Goal: Information Seeking & Learning: Learn about a topic

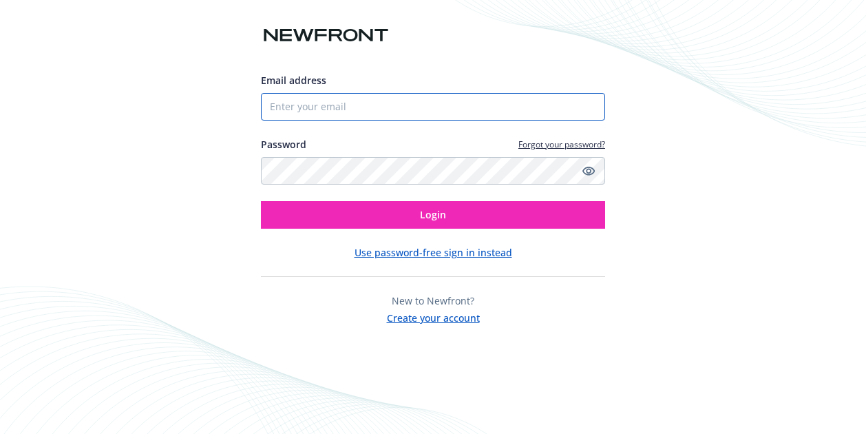
type input "Sszocs@mercuryinsurance.com"
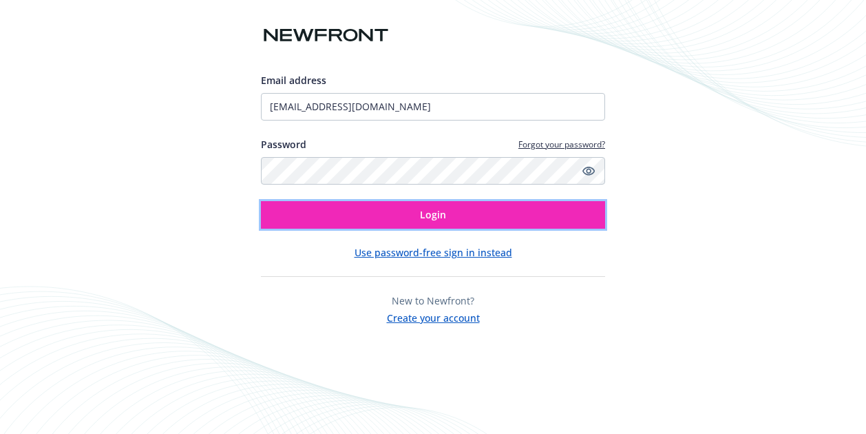
click at [417, 211] on button "Login" at bounding box center [433, 215] width 344 height 28
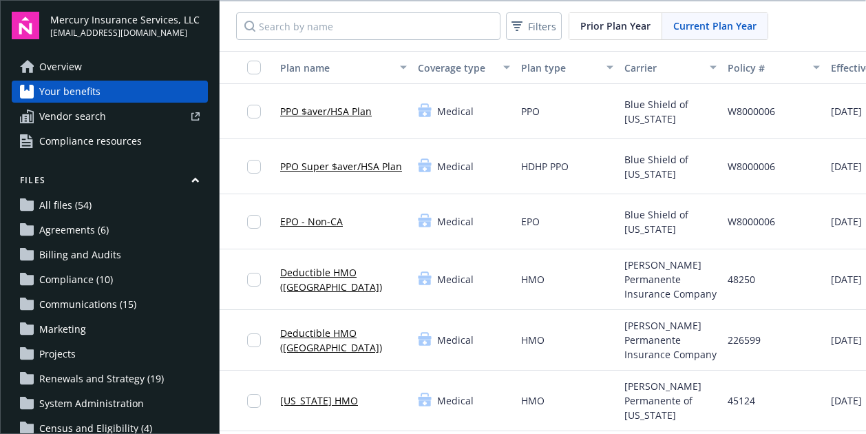
scroll to position [105, 0]
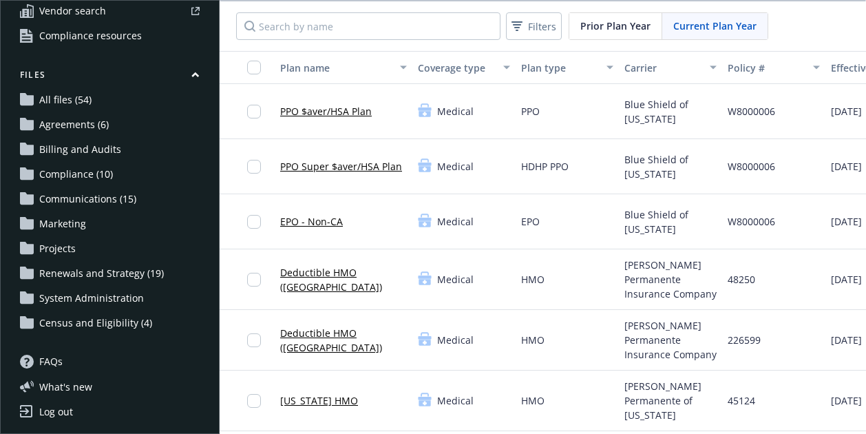
click at [73, 253] on span "Projects" at bounding box center [57, 249] width 36 height 22
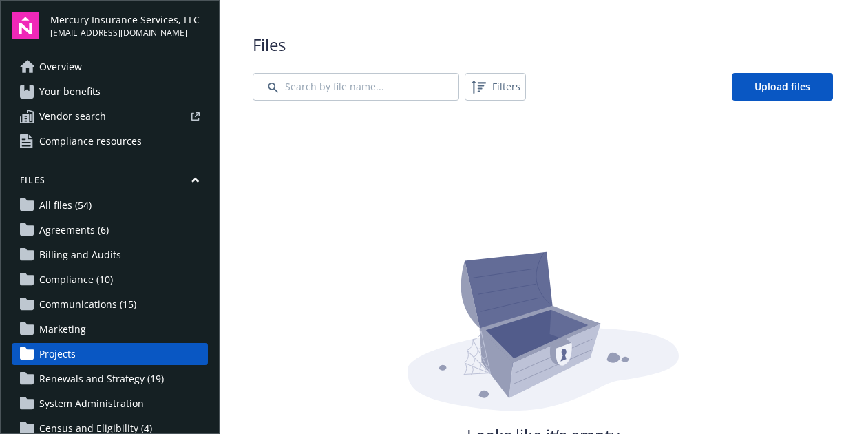
click at [93, 202] on link "All files (54)" at bounding box center [110, 205] width 196 height 22
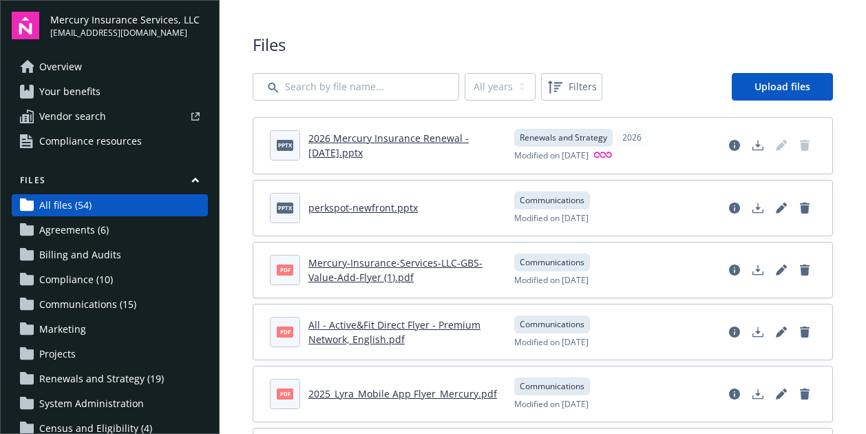
scroll to position [105, 0]
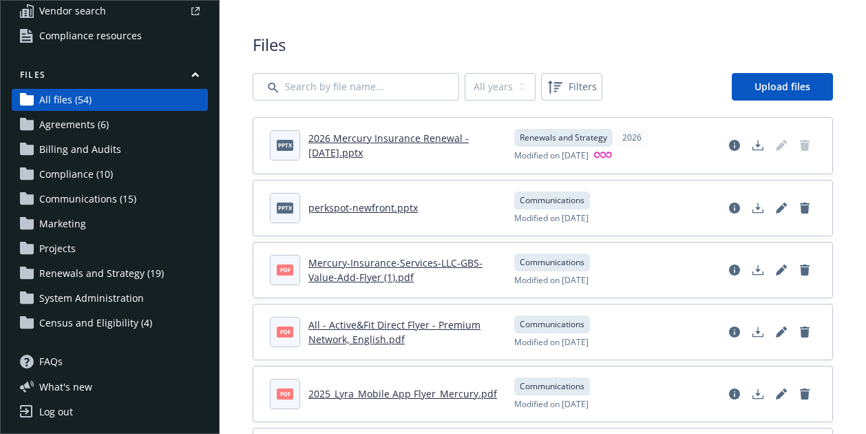
click at [85, 294] on span "System Administration" at bounding box center [91, 298] width 105 height 22
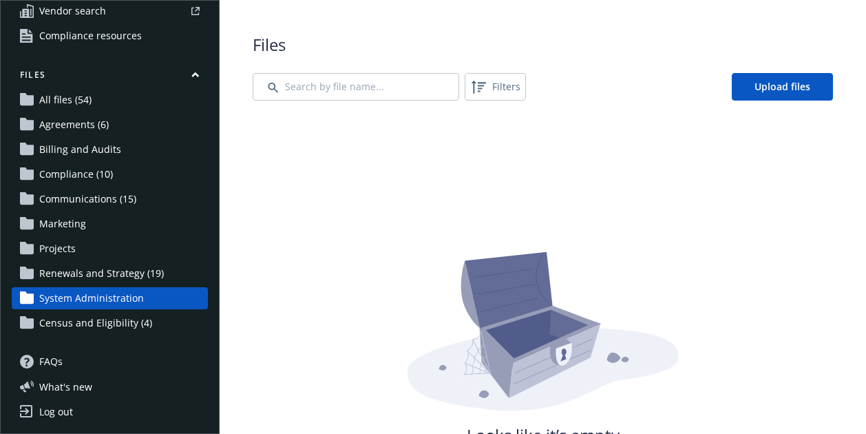
click at [83, 269] on span "Renewals and Strategy (19)" at bounding box center [101, 273] width 125 height 22
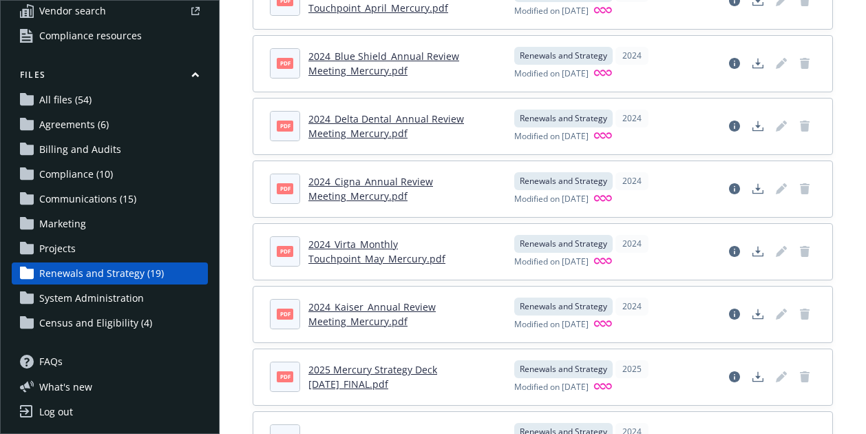
scroll to position [892, 0]
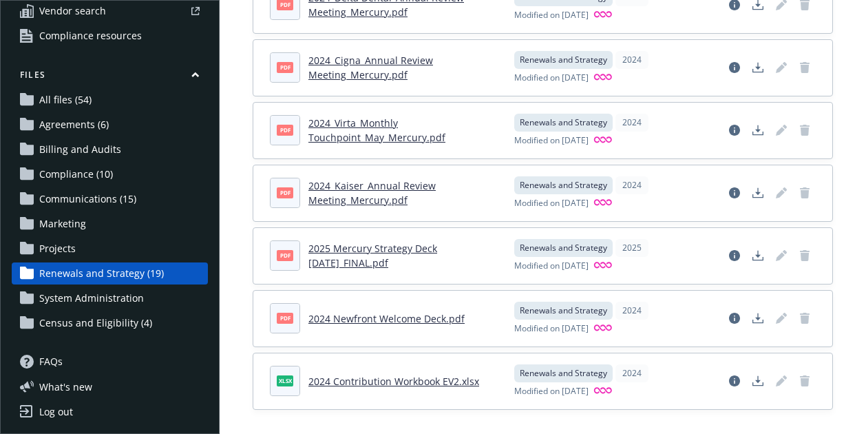
click at [74, 247] on span "Projects" at bounding box center [57, 249] width 36 height 22
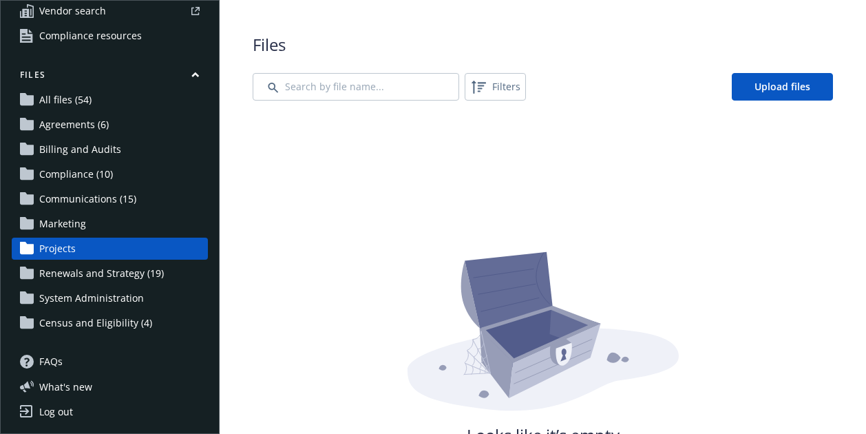
click at [77, 224] on span "Marketing" at bounding box center [62, 224] width 47 height 22
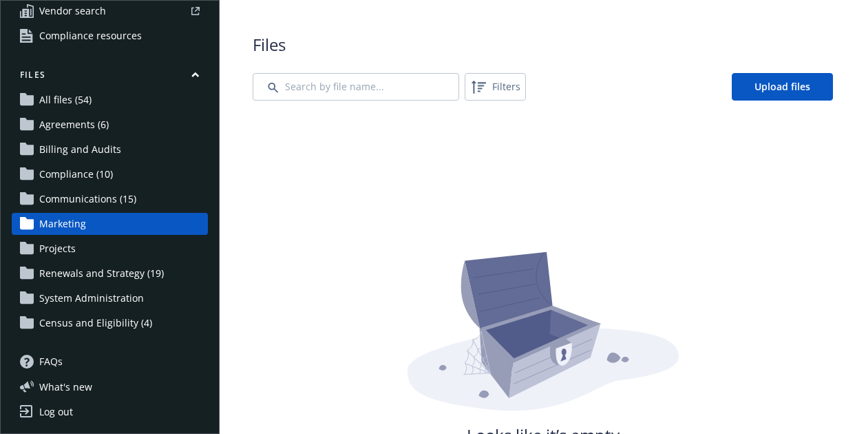
click at [87, 195] on span "Communications (15)" at bounding box center [87, 199] width 97 height 22
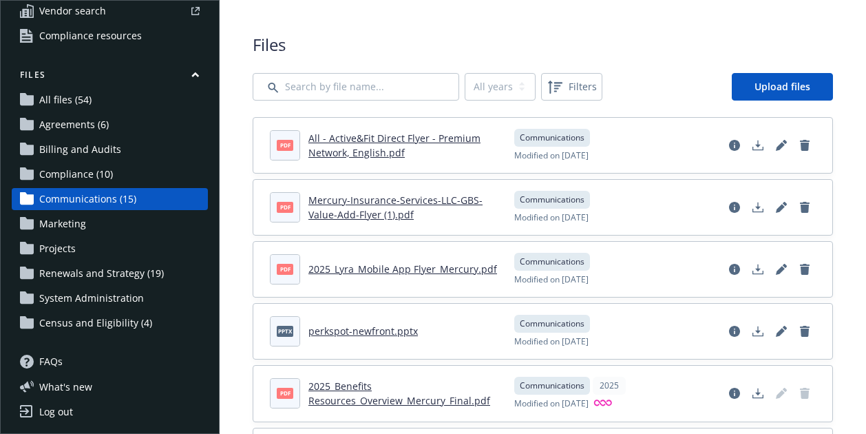
click at [80, 176] on span "Compliance (10)" at bounding box center [76, 174] width 74 height 22
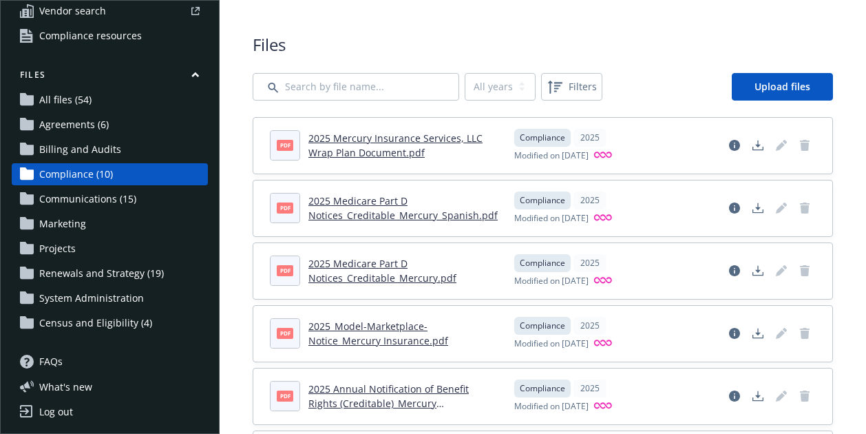
click at [77, 152] on span "Billing and Audits" at bounding box center [80, 149] width 82 height 22
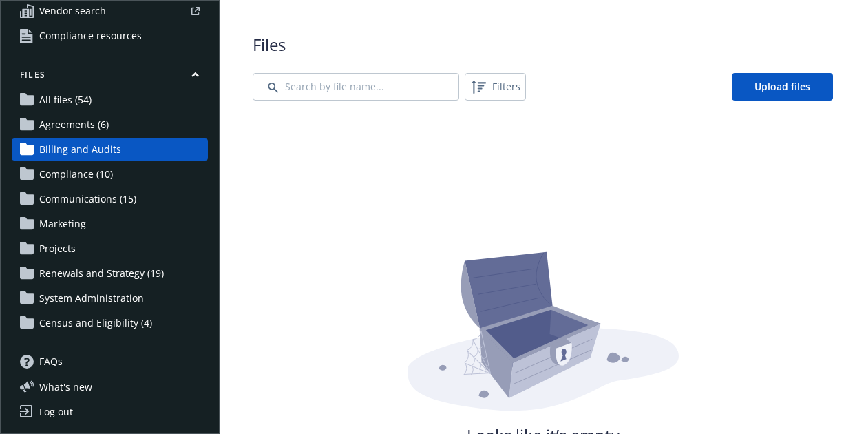
click at [70, 126] on span "Agreements (6)" at bounding box center [74, 125] width 70 height 22
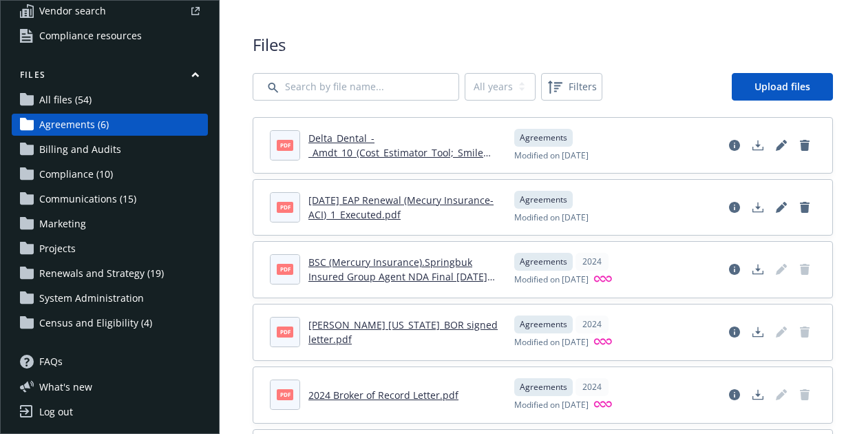
click at [70, 100] on span "All files (54)" at bounding box center [65, 100] width 52 height 22
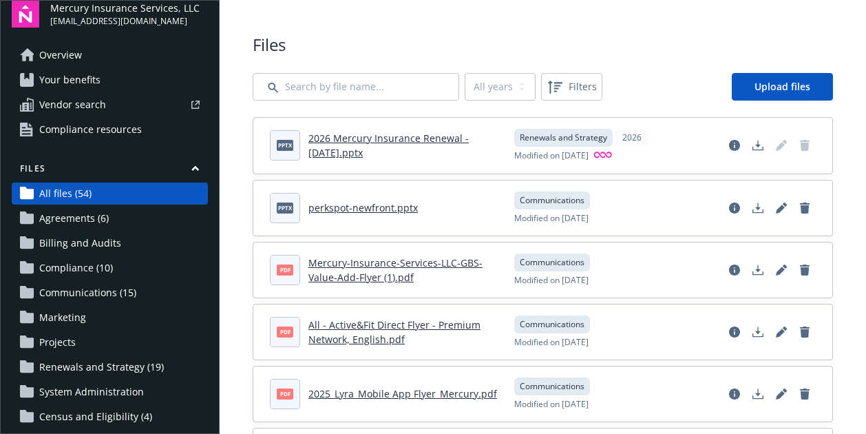
scroll to position [9, 0]
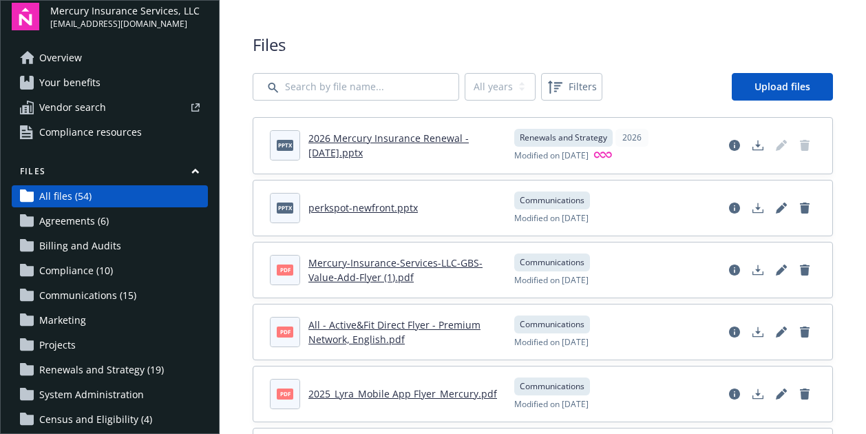
click at [82, 86] on span "Your benefits" at bounding box center [69, 83] width 61 height 22
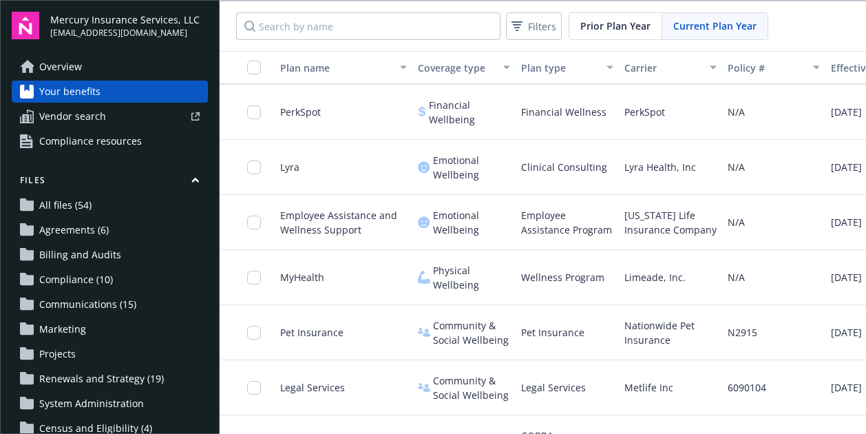
scroll to position [2138, 0]
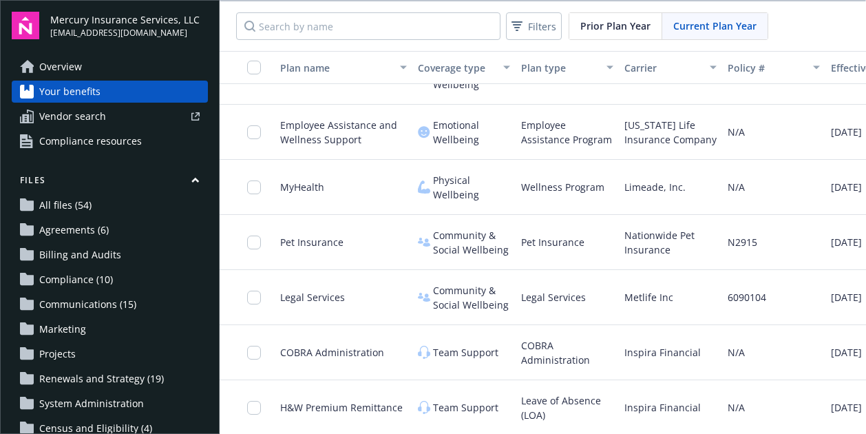
click at [77, 203] on span "All files (54)" at bounding box center [65, 205] width 52 height 22
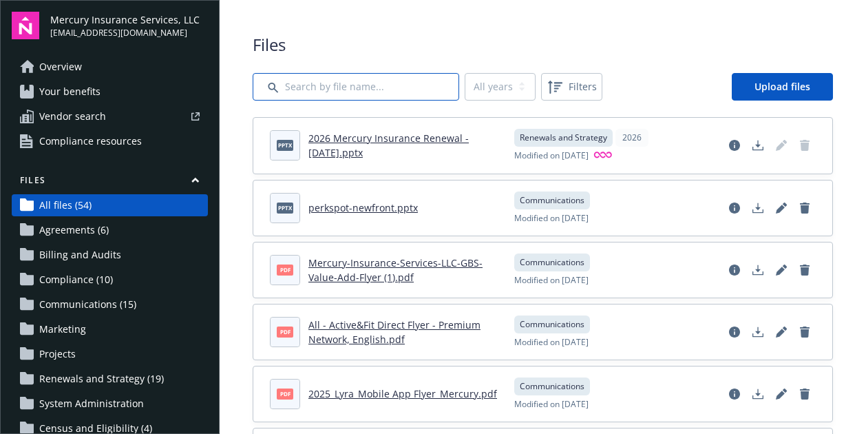
click at [302, 86] on input "Search by file name..." at bounding box center [356, 87] width 207 height 28
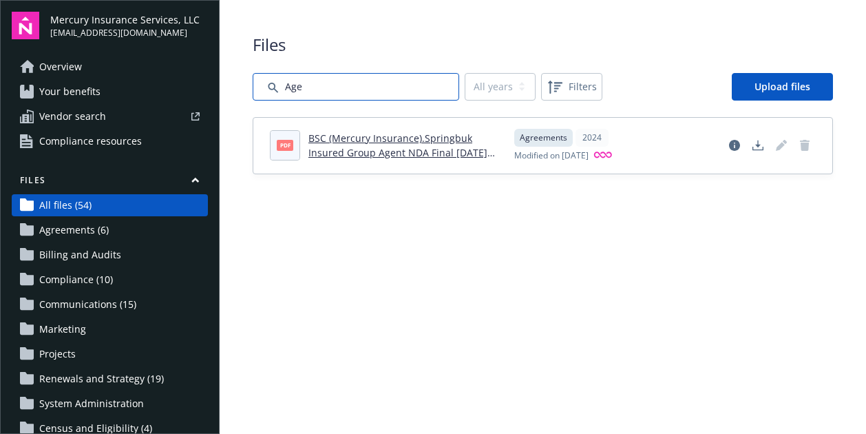
click at [302, 86] on input "Search by file name..." at bounding box center [356, 87] width 207 height 28
type input "A"
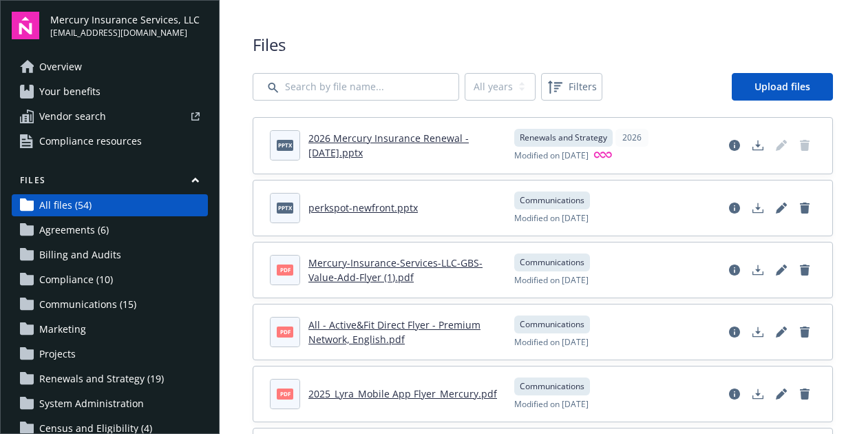
click at [107, 230] on link "Agreements (6)" at bounding box center [110, 230] width 196 height 22
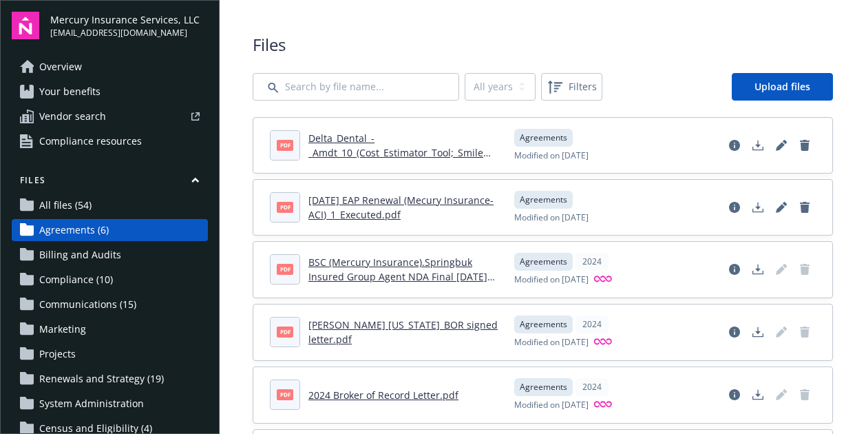
click at [107, 300] on span "Communications (15)" at bounding box center [87, 304] width 97 height 22
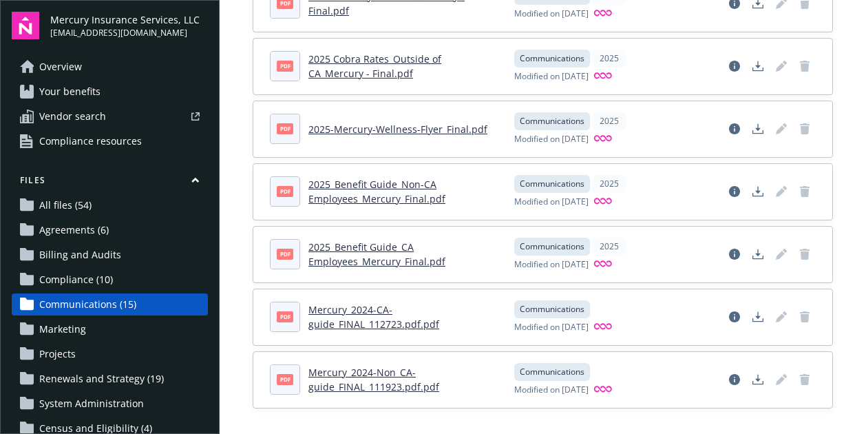
scroll to position [105, 0]
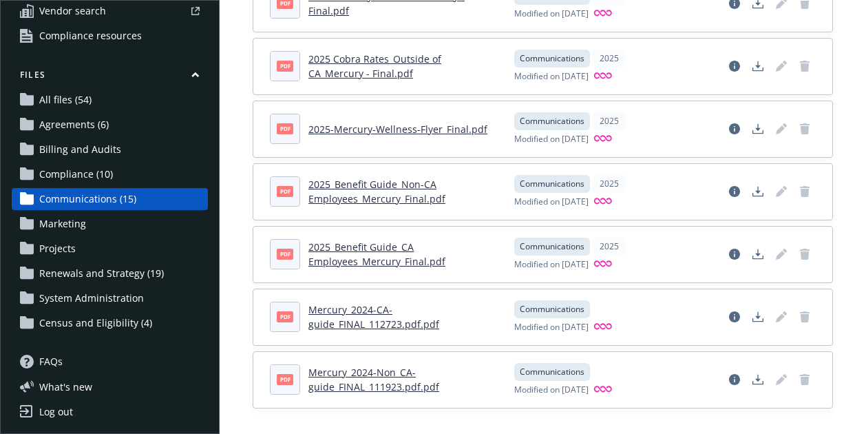
click at [103, 269] on span "Renewals and Strategy (19)" at bounding box center [101, 273] width 125 height 22
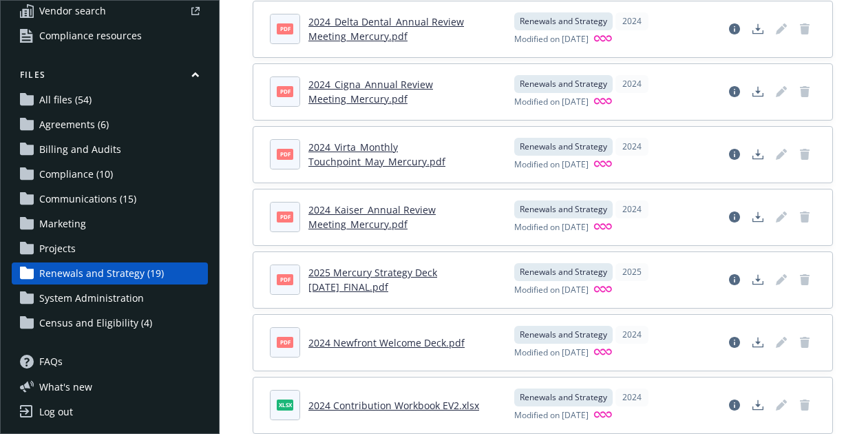
scroll to position [892, 0]
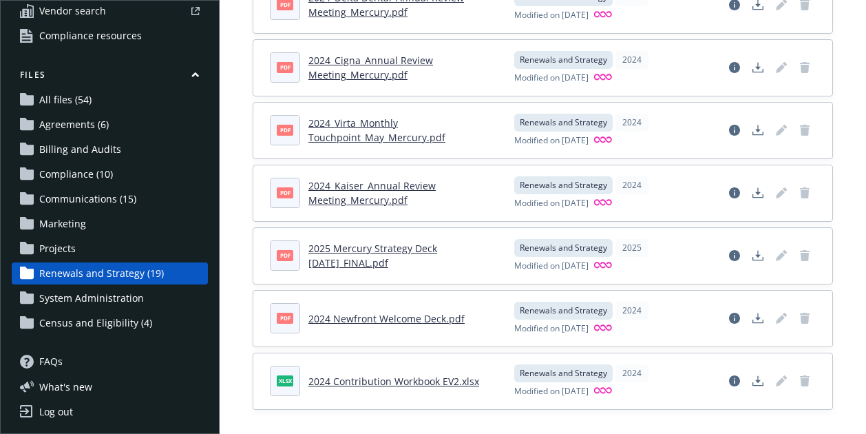
click at [127, 302] on span "System Administration" at bounding box center [91, 298] width 105 height 22
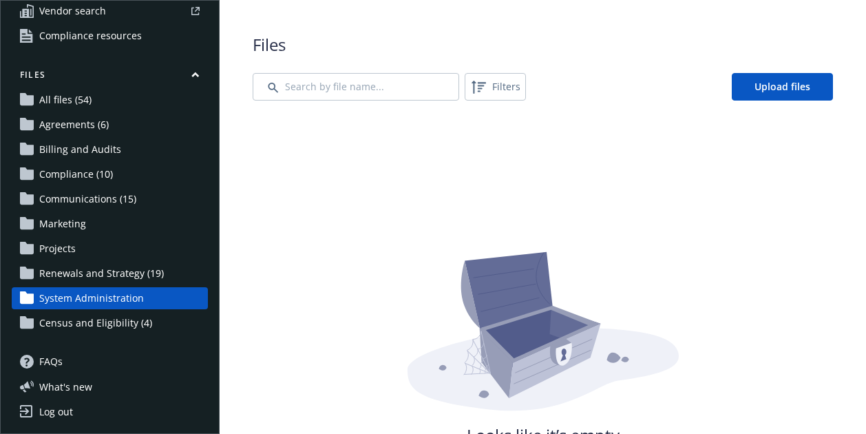
click at [127, 323] on span "Census and Eligibility (4)" at bounding box center [95, 323] width 113 height 22
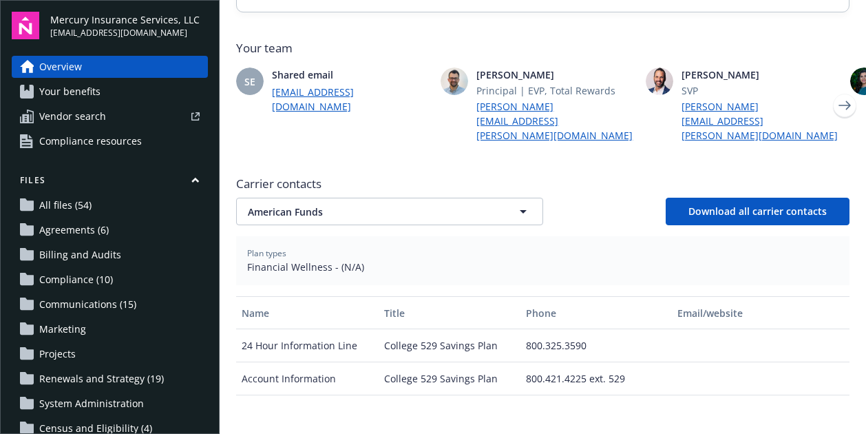
scroll to position [388, 0]
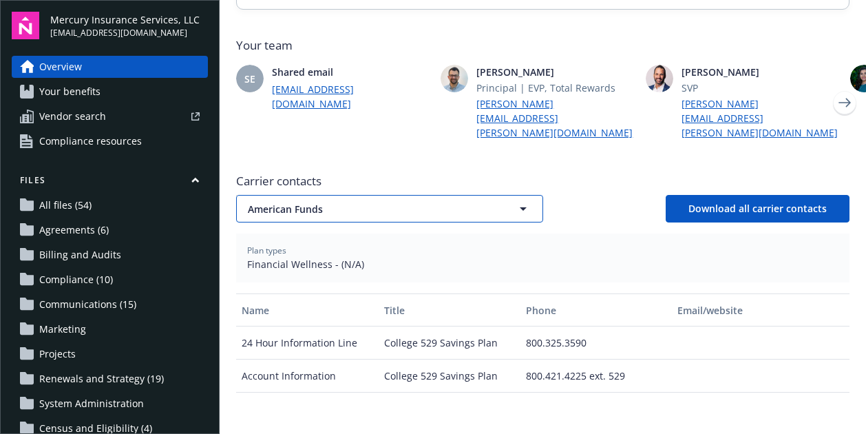
click at [519, 200] on icon "button" at bounding box center [523, 208] width 17 height 17
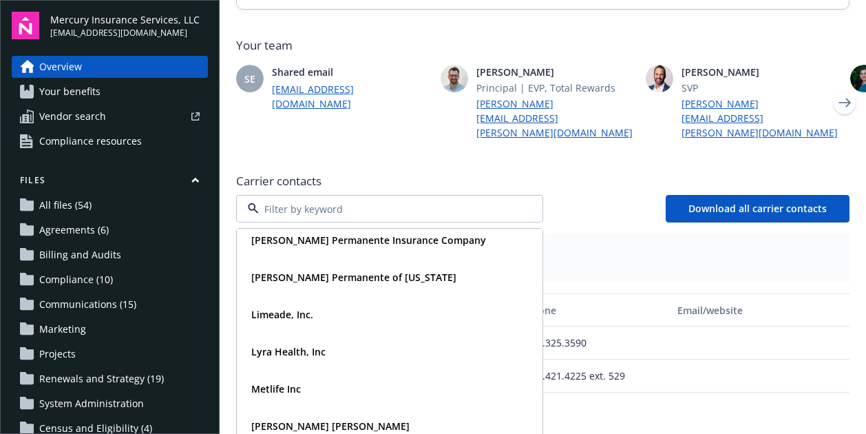
scroll to position [251, 0]
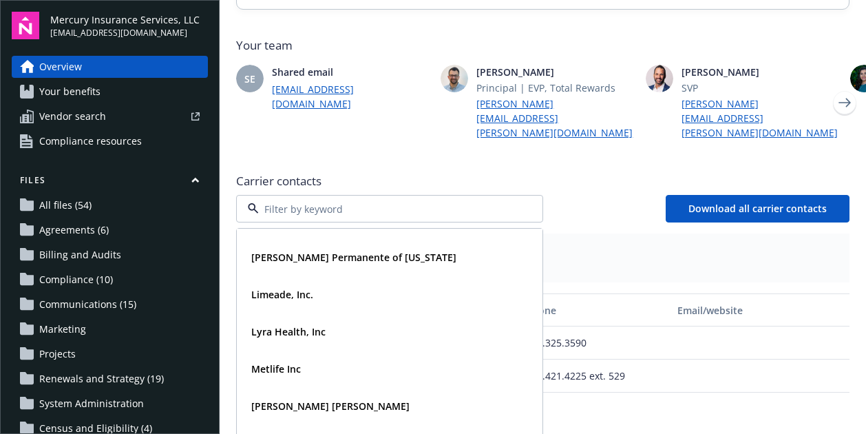
click at [599, 202] on div "Carrier contacts Inspira Financial Kaiser Permanente Insurance Company Kaiser P…" at bounding box center [543, 400] width 614 height 467
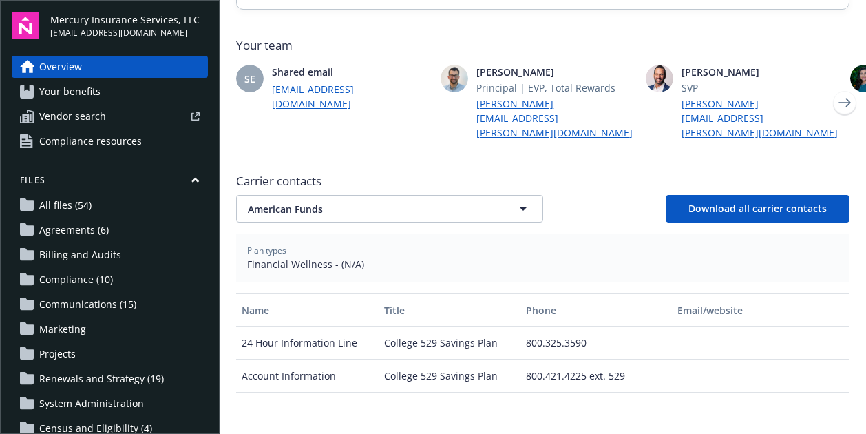
scroll to position [105, 0]
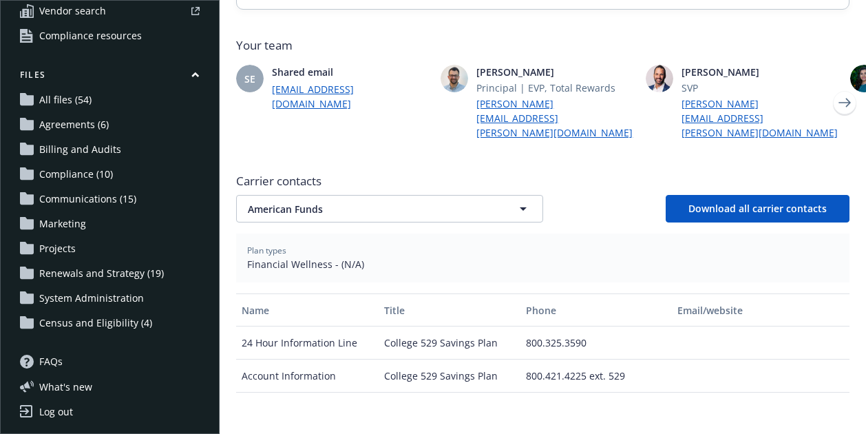
click at [59, 364] on span "FAQs" at bounding box center [50, 361] width 23 height 22
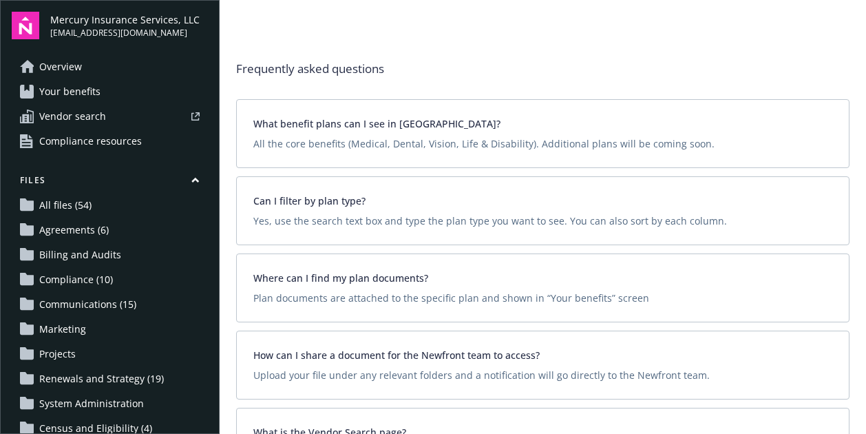
click at [80, 205] on span "All files (54)" at bounding box center [65, 205] width 52 height 22
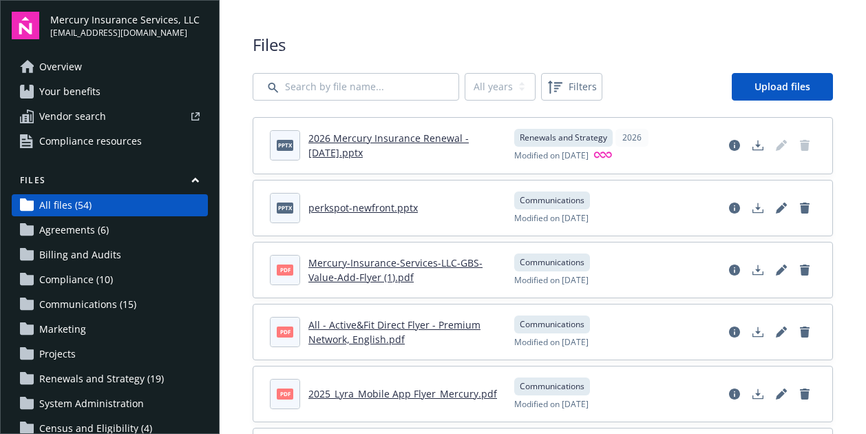
click at [118, 375] on span "Renewals and Strategy (19)" at bounding box center [101, 379] width 125 height 22
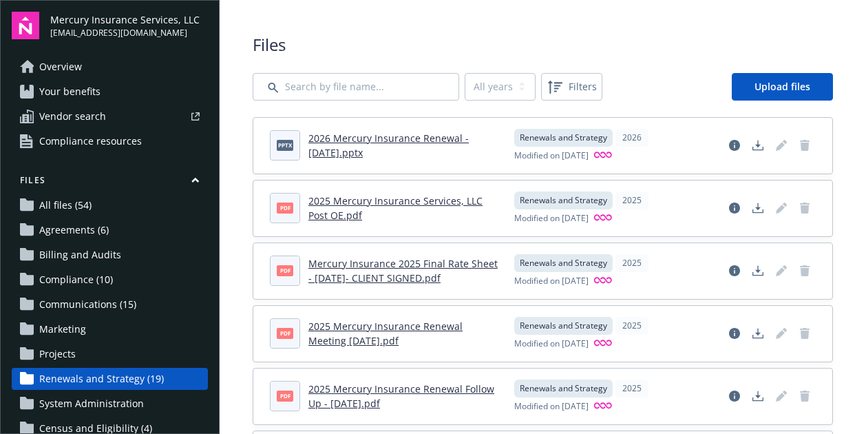
click at [90, 203] on link "All files (54)" at bounding box center [110, 205] width 196 height 22
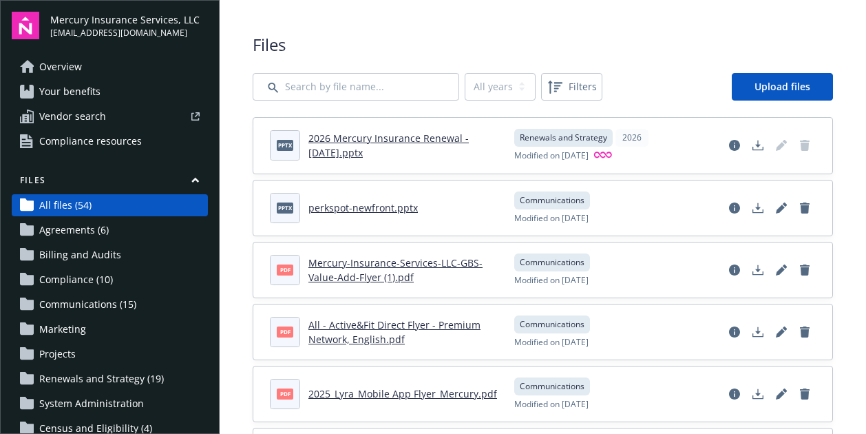
click at [85, 90] on span "Your benefits" at bounding box center [69, 92] width 61 height 22
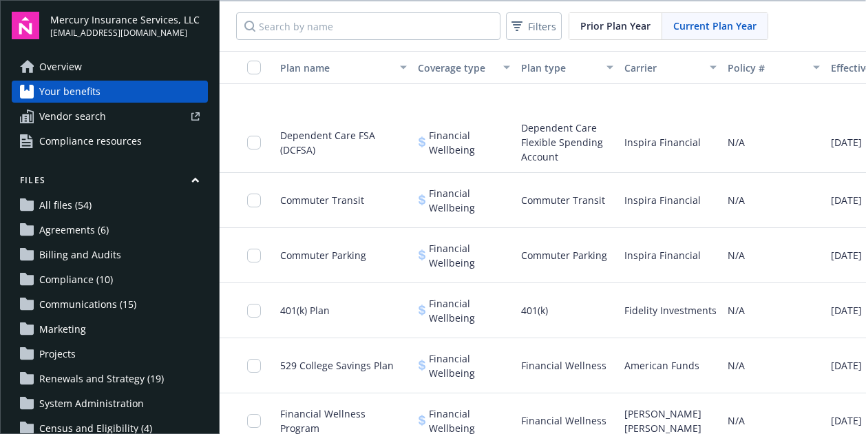
scroll to position [2138, 0]
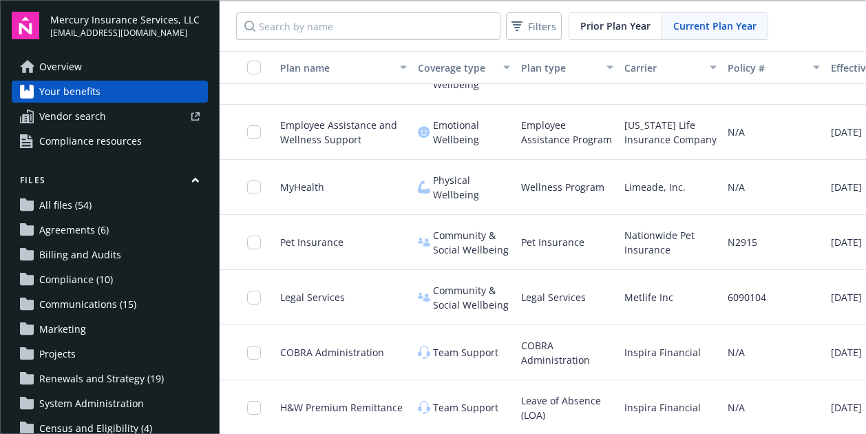
click at [112, 138] on span "Compliance resources" at bounding box center [90, 141] width 103 height 22
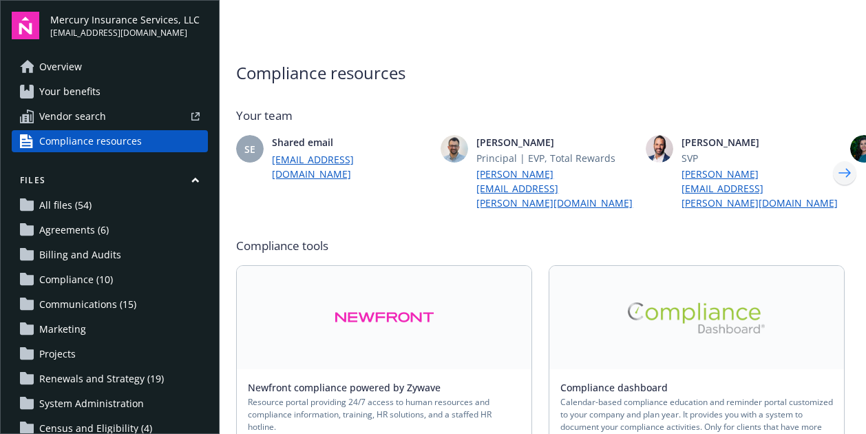
click at [835, 159] on icon "Next" at bounding box center [845, 173] width 22 height 28
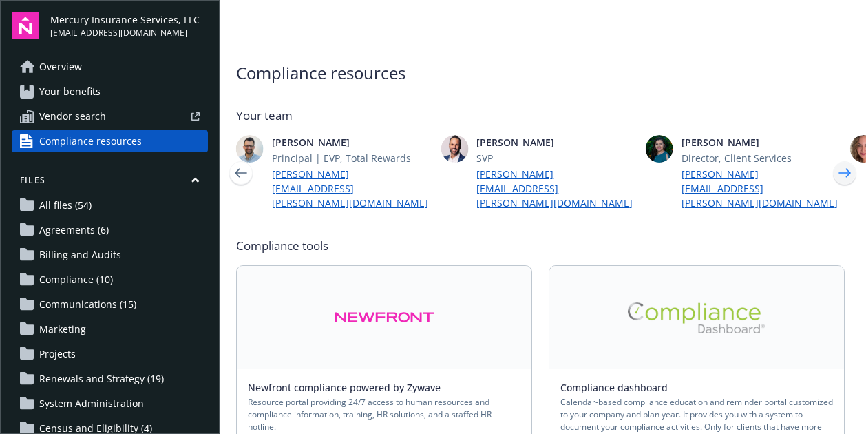
click at [835, 159] on icon "Next" at bounding box center [845, 173] width 22 height 28
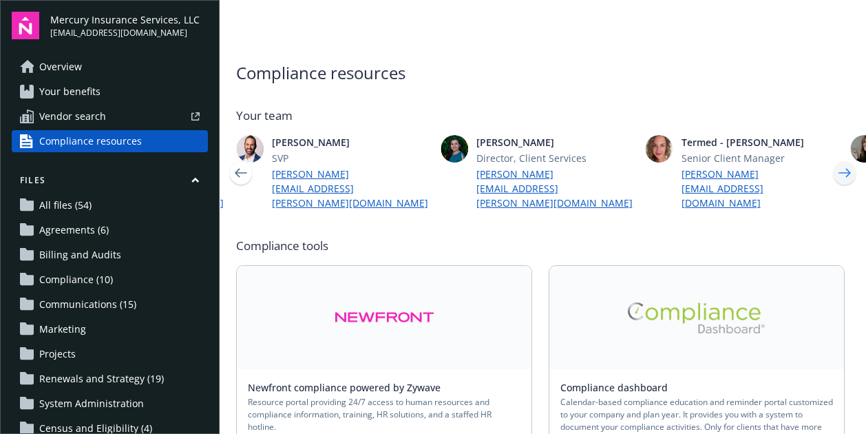
click at [835, 159] on icon "Next" at bounding box center [845, 173] width 22 height 28
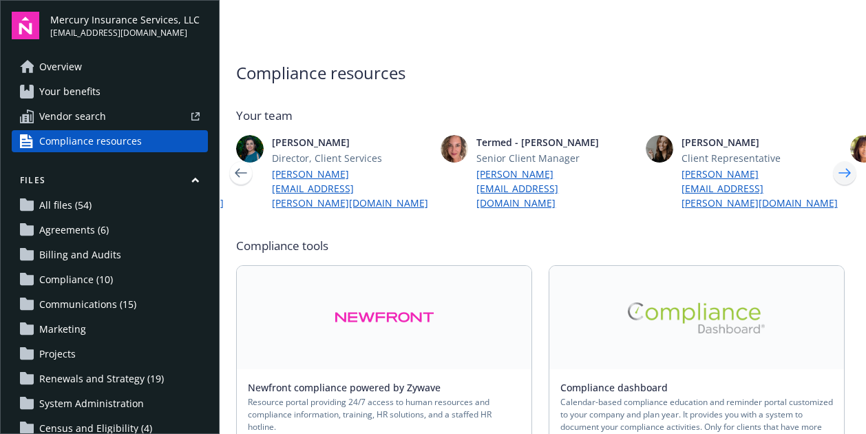
click at [835, 159] on icon "Next" at bounding box center [845, 173] width 22 height 28
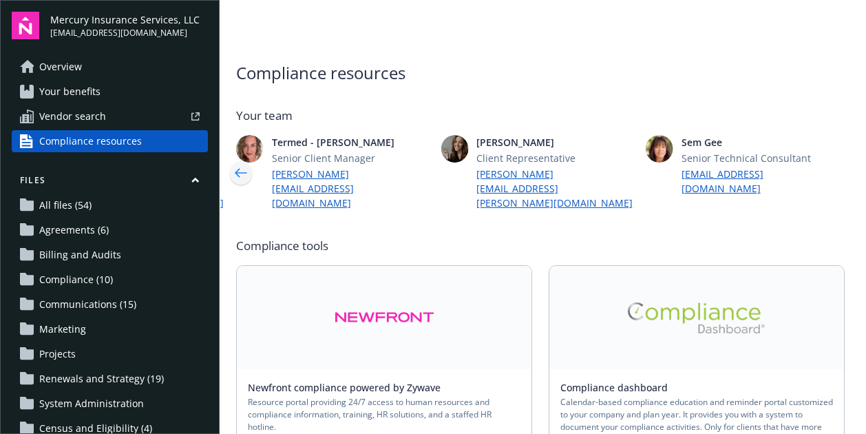
click at [240, 159] on icon "Previous" at bounding box center [241, 173] width 22 height 28
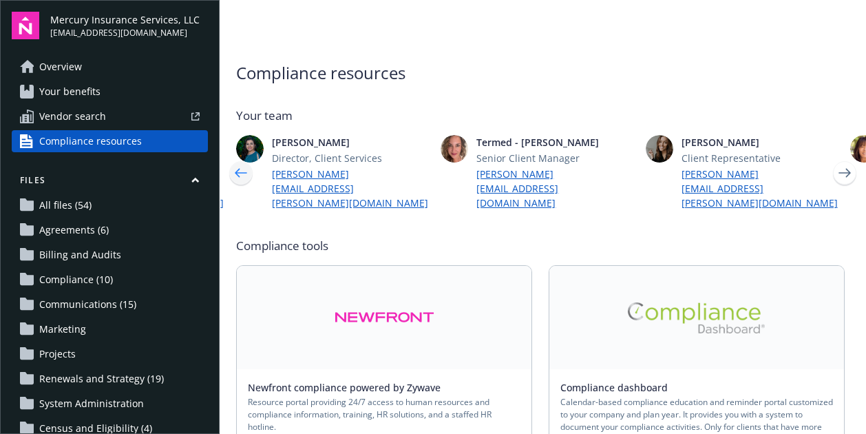
click at [240, 159] on icon "Previous" at bounding box center [241, 173] width 22 height 28
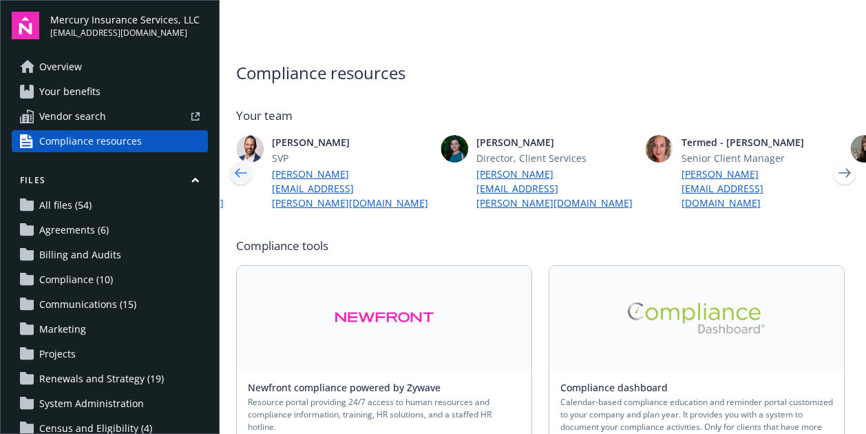
click at [240, 159] on icon "Previous" at bounding box center [241, 173] width 22 height 28
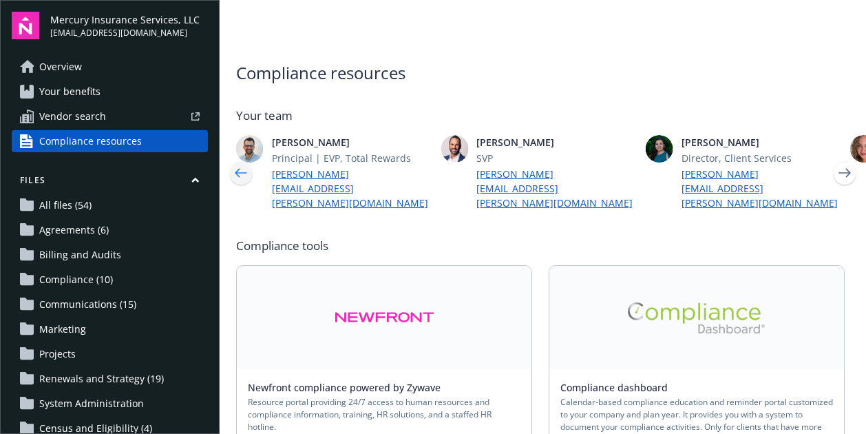
click at [240, 159] on icon "Previous" at bounding box center [241, 173] width 22 height 28
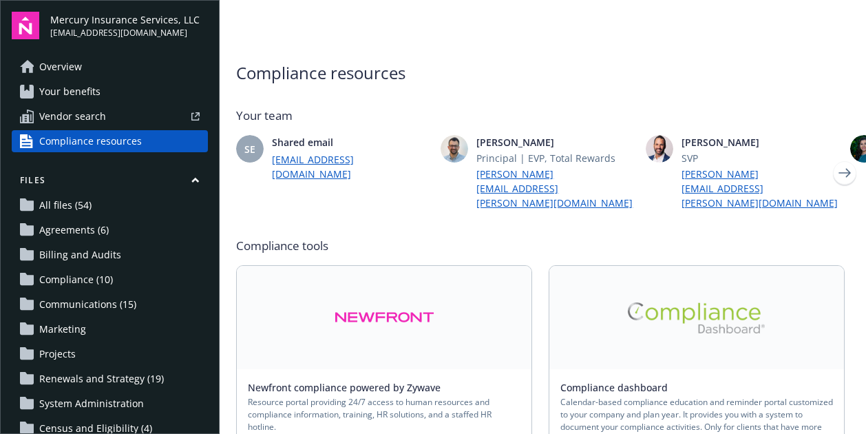
click at [92, 72] on link "Overview" at bounding box center [110, 67] width 196 height 22
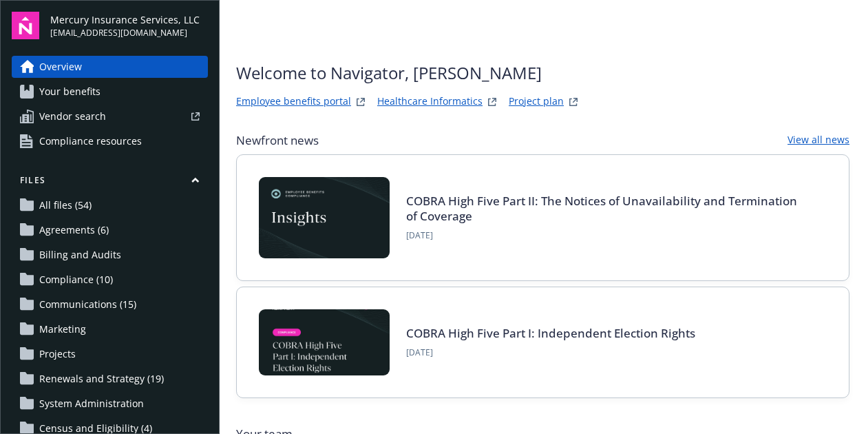
click at [522, 99] on link "Project plan" at bounding box center [536, 102] width 55 height 17
